Goal: Register for event/course

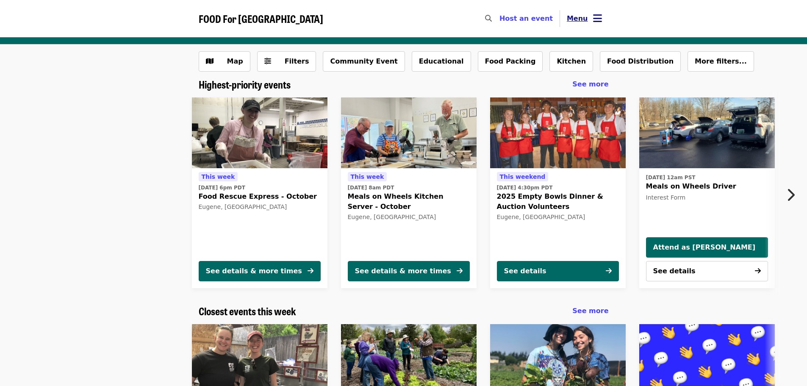
click at [598, 17] on icon "bars icon" at bounding box center [597, 18] width 9 height 12
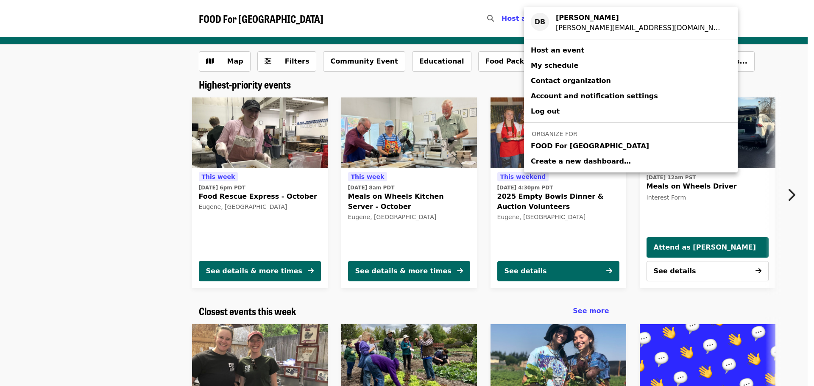
click at [576, 150] on span "FOOD For [GEOGRAPHIC_DATA]" at bounding box center [590, 146] width 118 height 10
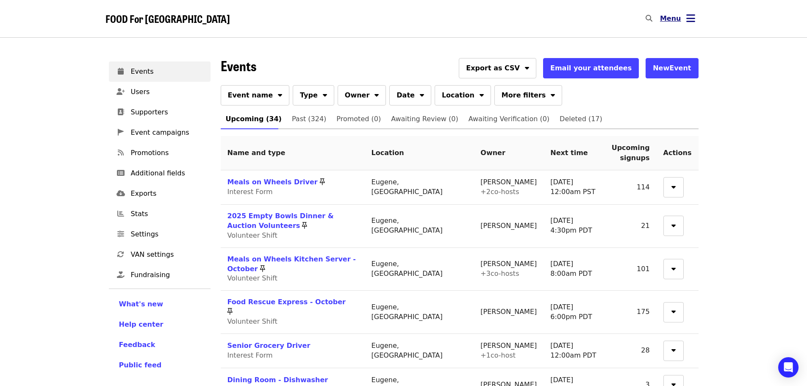
click at [686, 21] on button "Menu" at bounding box center [677, 18] width 49 height 20
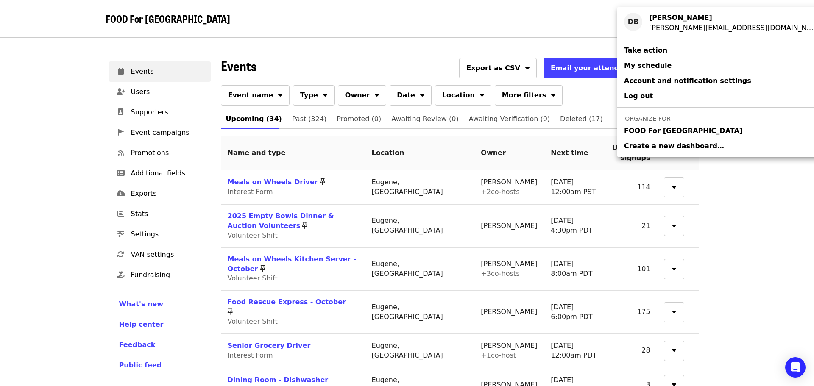
click at [639, 81] on span "Account and notification settings" at bounding box center [687, 81] width 127 height 8
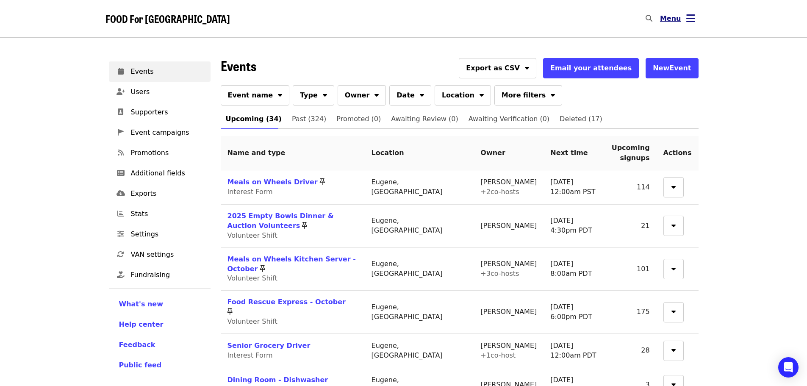
click at [691, 20] on icon "bars icon" at bounding box center [691, 18] width 9 height 12
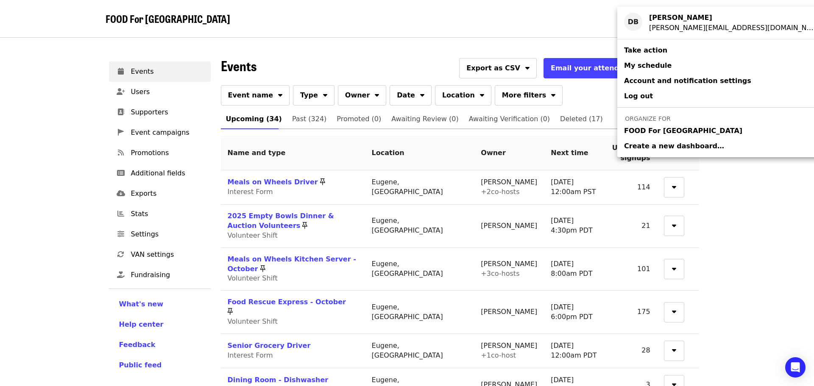
click at [647, 131] on span "FOOD For [GEOGRAPHIC_DATA]" at bounding box center [683, 131] width 118 height 10
click at [658, 130] on span "FOOD For [GEOGRAPHIC_DATA]" at bounding box center [683, 131] width 118 height 10
drag, startPoint x: 659, startPoint y: 130, endPoint x: 758, endPoint y: 50, distance: 127.2
click at [758, 50] on div "Account menu" at bounding box center [407, 193] width 814 height 386
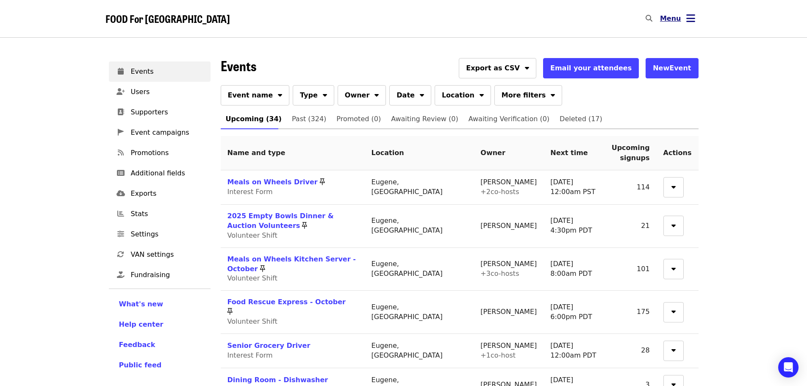
click at [694, 17] on icon "bars icon" at bounding box center [691, 18] width 9 height 12
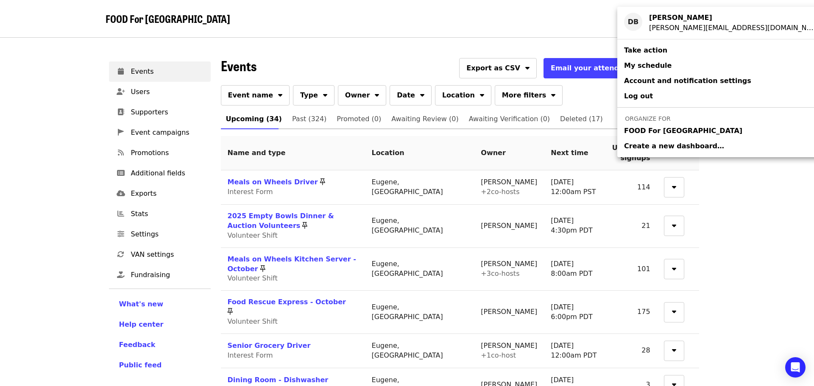
click at [145, 234] on div "Account menu" at bounding box center [407, 193] width 814 height 386
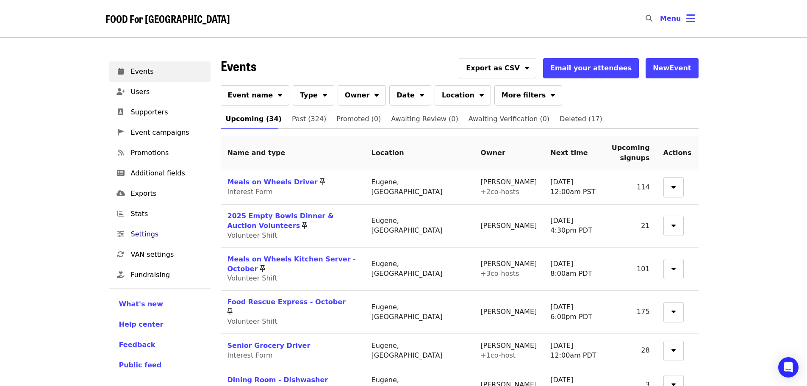
click at [147, 237] on span "Settings" at bounding box center [167, 234] width 73 height 10
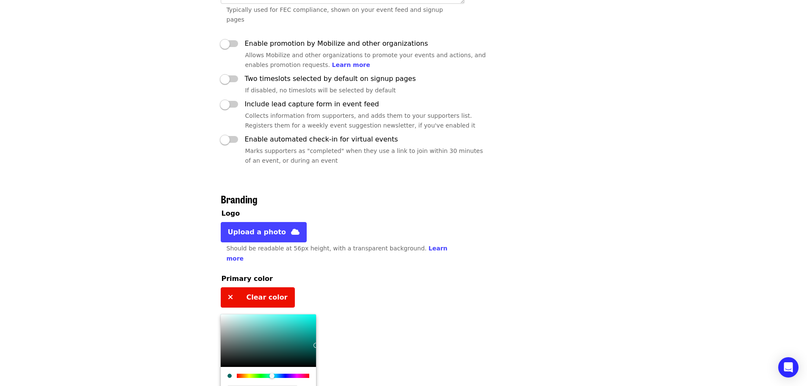
scroll to position [396, 0]
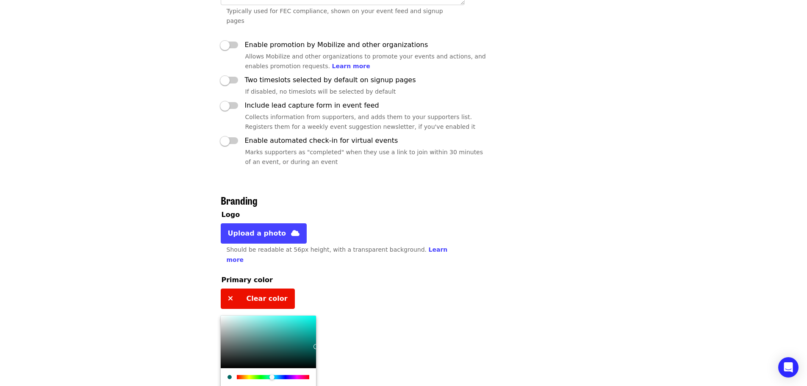
click at [423, 245] on div "Should be readable at 56px height, with a transparent background. Learn more" at bounding box center [343, 254] width 232 height 19
click at [421, 246] on link "Learn more" at bounding box center [337, 254] width 221 height 17
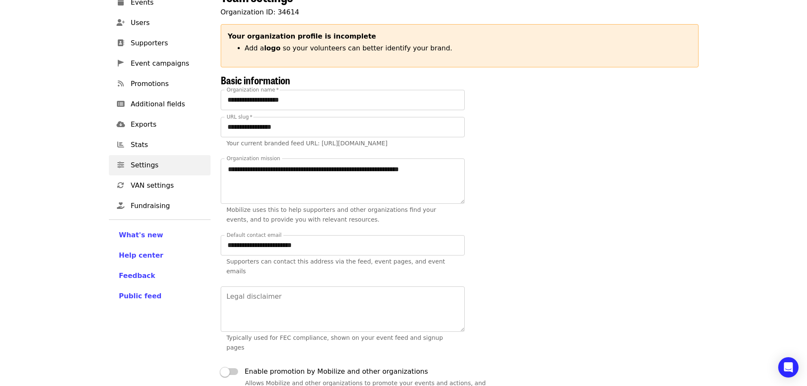
scroll to position [0, 0]
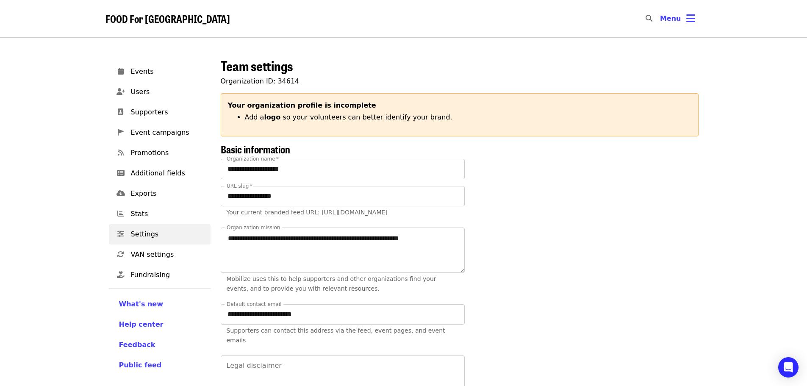
click at [133, 21] on span "FOOD For [GEOGRAPHIC_DATA]" at bounding box center [168, 18] width 125 height 15
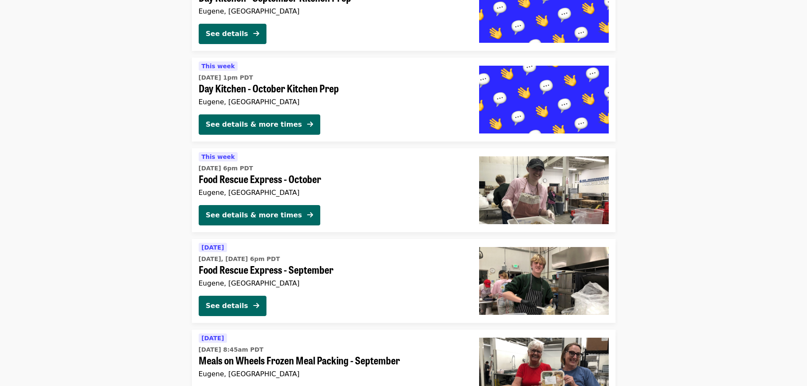
scroll to position [1399, 0]
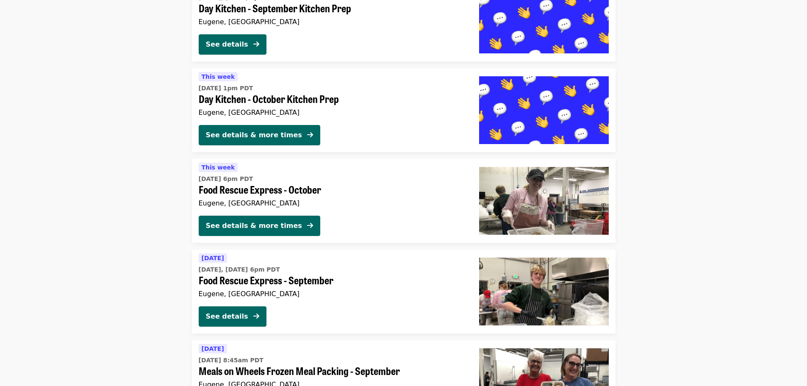
click at [534, 285] on img at bounding box center [544, 292] width 130 height 68
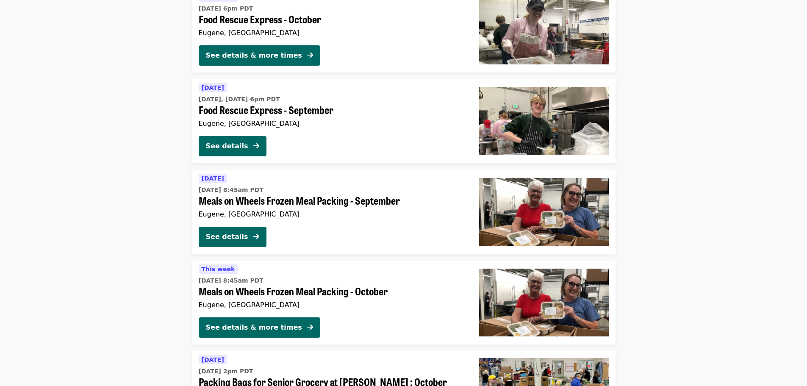
scroll to position [1535, 0]
